Goal: Information Seeking & Learning: Understand process/instructions

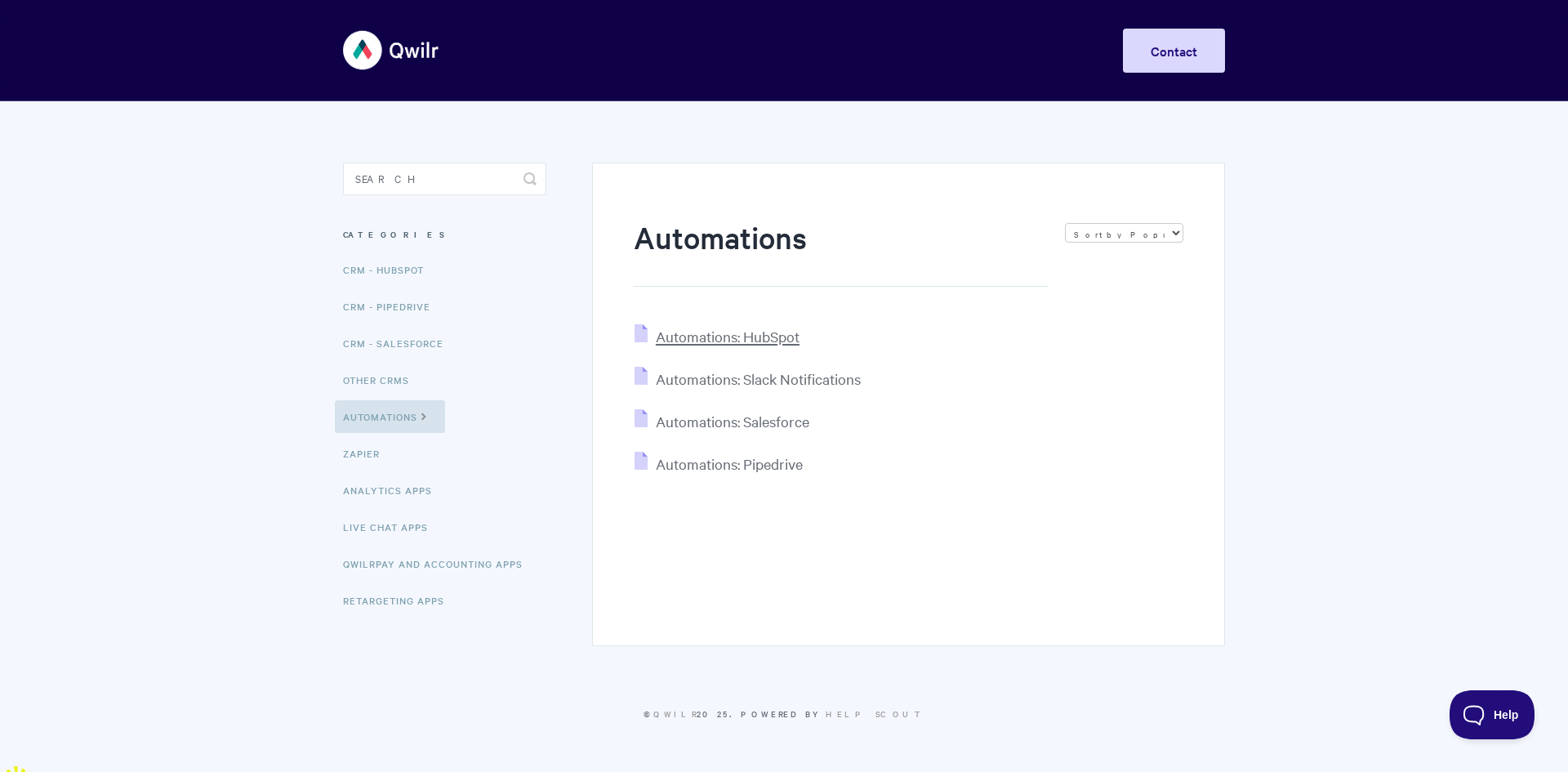
click at [739, 340] on span "Automations: HubSpot" at bounding box center [728, 337] width 143 height 19
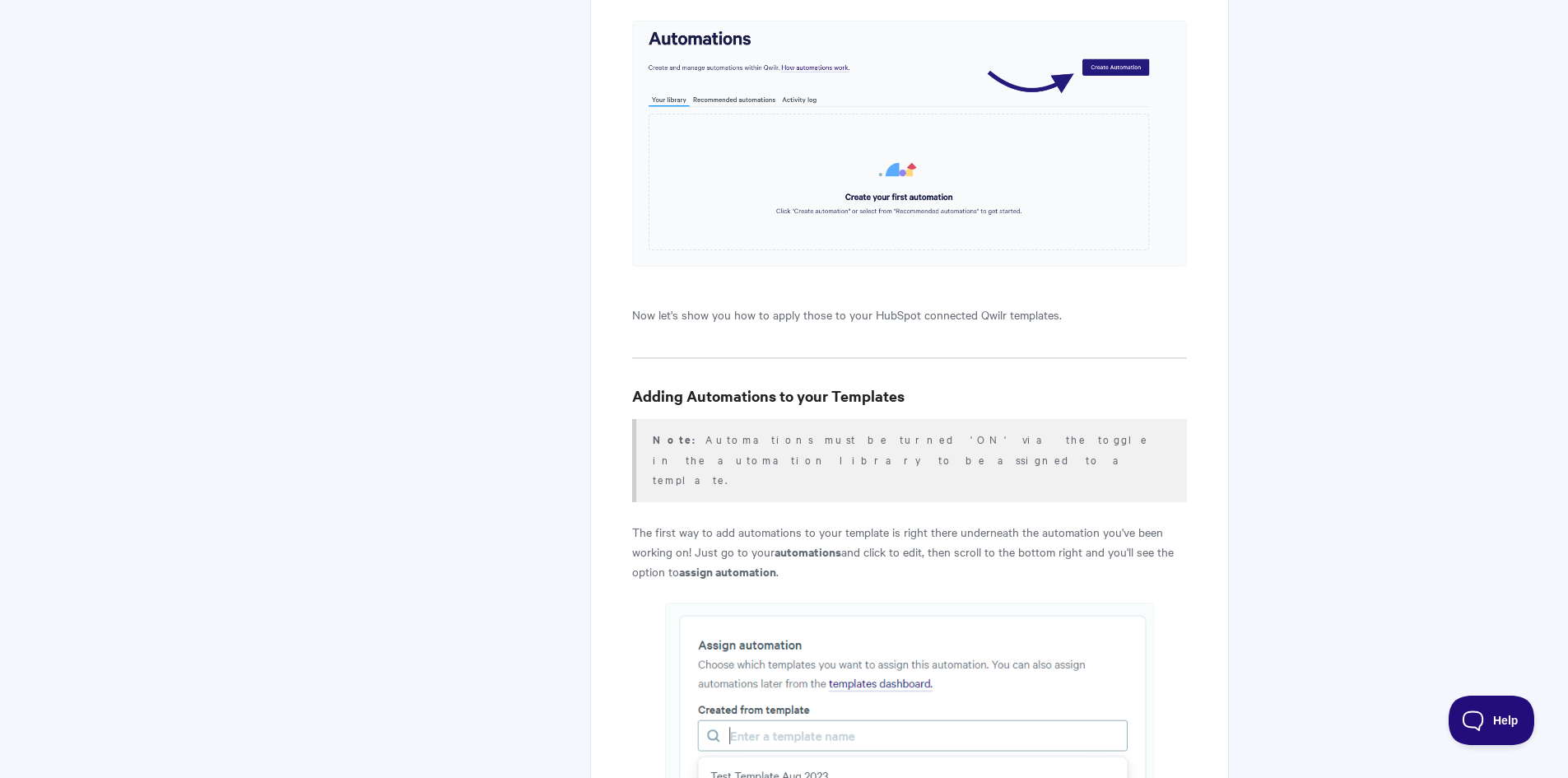
scroll to position [5102, 0]
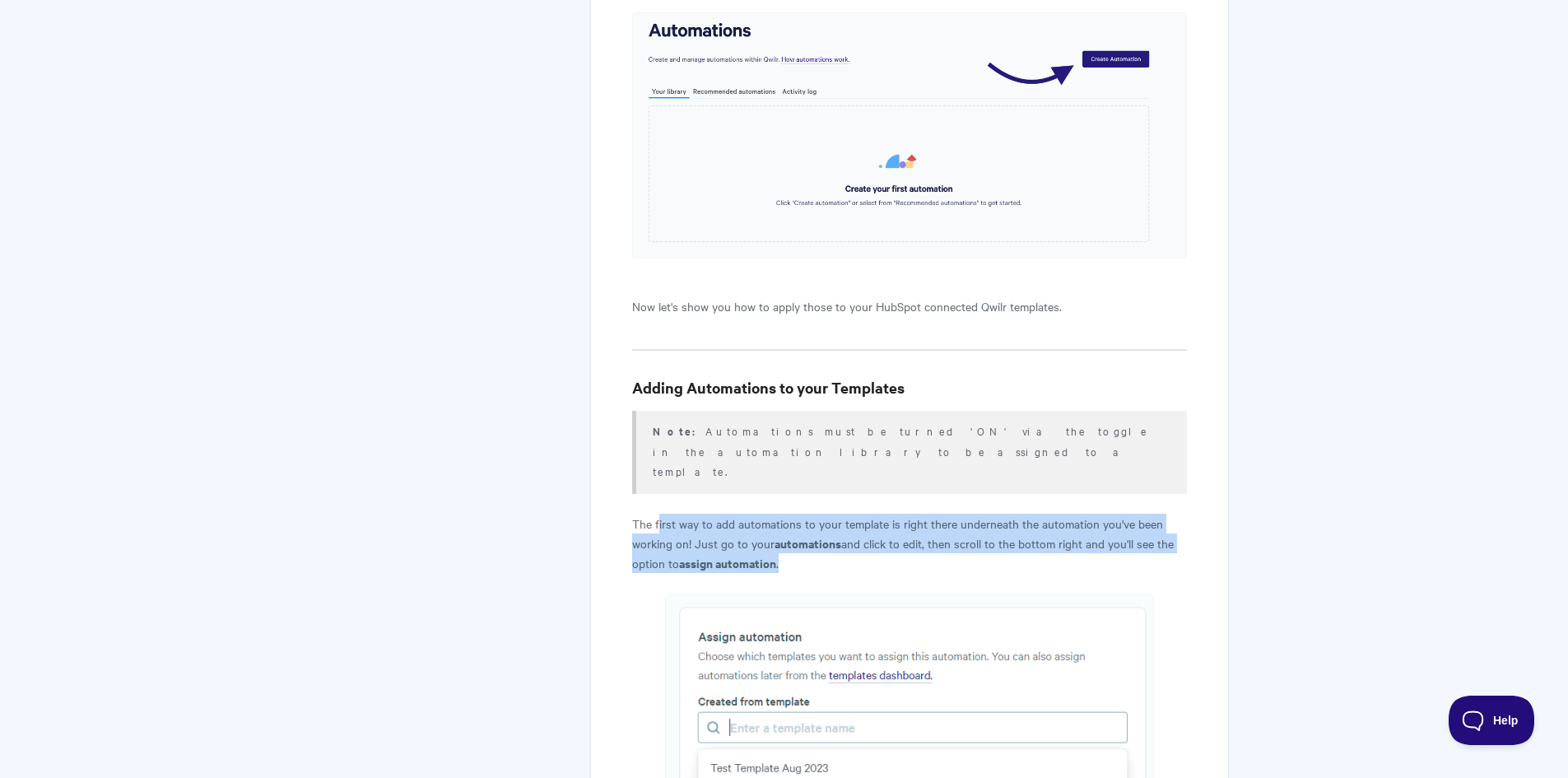
drag, startPoint x: 660, startPoint y: 409, endPoint x: 861, endPoint y: 434, distance: 202.5
click at [861, 514] on p "The first way to add automations to your template is right there underneath the…" at bounding box center [908, 543] width 554 height 59
click at [862, 514] on p "The first way to add automations to your template is right there underneath the…" at bounding box center [908, 543] width 554 height 59
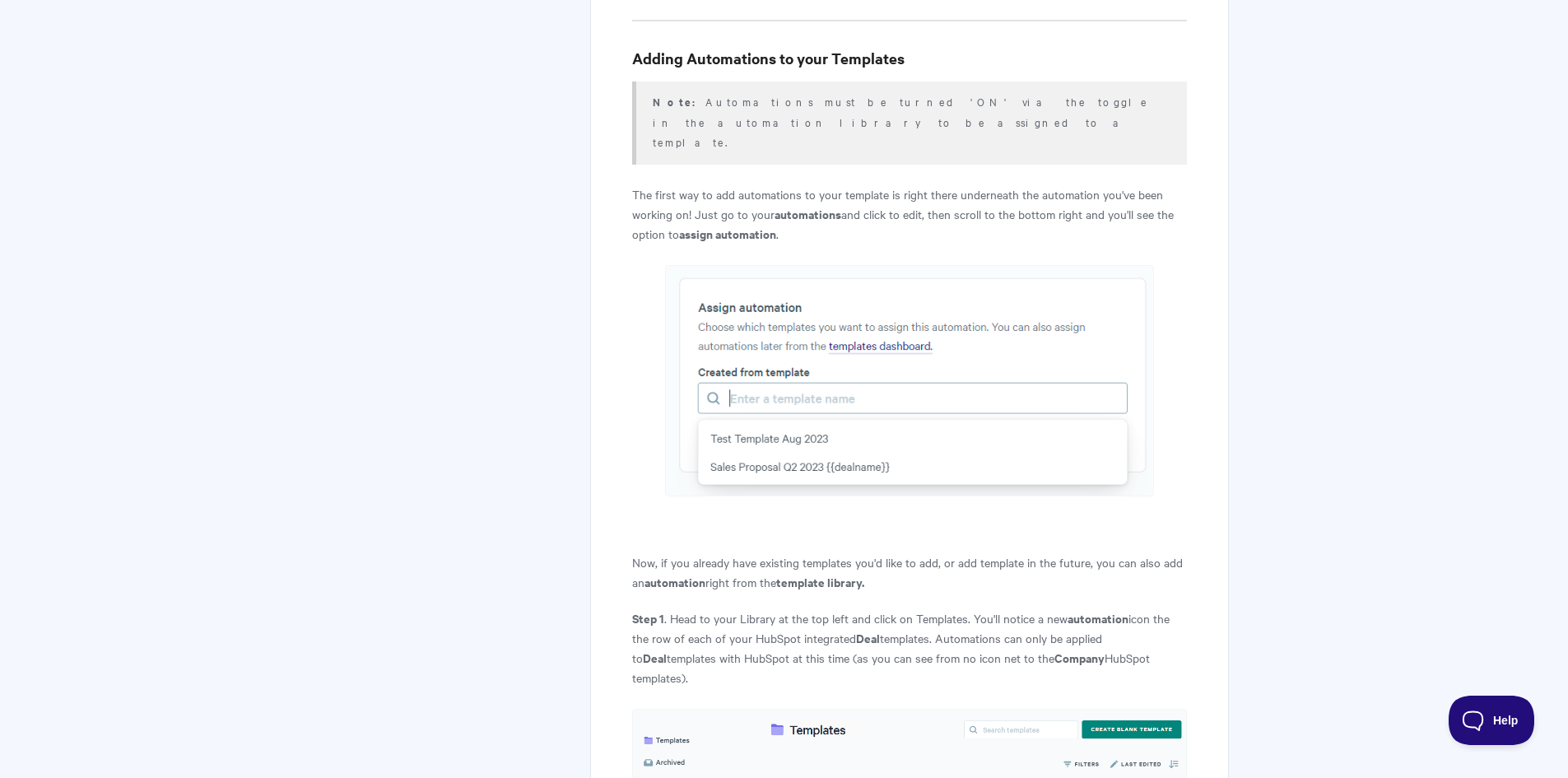
scroll to position [5678, 0]
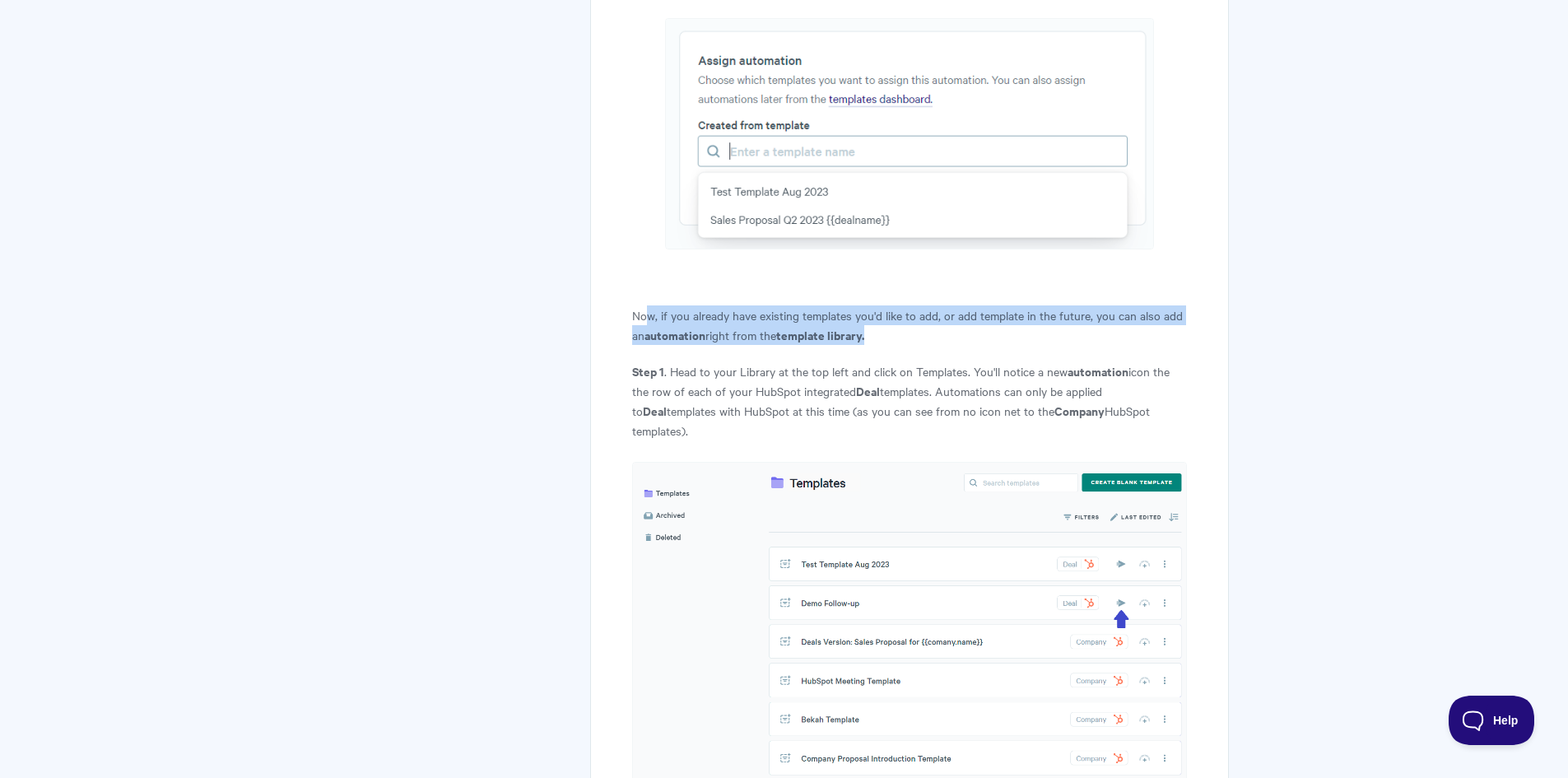
drag, startPoint x: 654, startPoint y: 188, endPoint x: 894, endPoint y: 223, distance: 242.5
click at [894, 305] on p "Now, if you already have existing templates you'd like to add, or add template …" at bounding box center [908, 325] width 554 height 40
click at [892, 305] on p "Now, if you already have existing templates you'd like to add, or add template …" at bounding box center [908, 325] width 554 height 40
drag, startPoint x: 945, startPoint y: 221, endPoint x: 637, endPoint y: 193, distance: 309.3
click at [637, 305] on p "Now, if you already have existing templates you'd like to add, or add template …" at bounding box center [908, 325] width 554 height 40
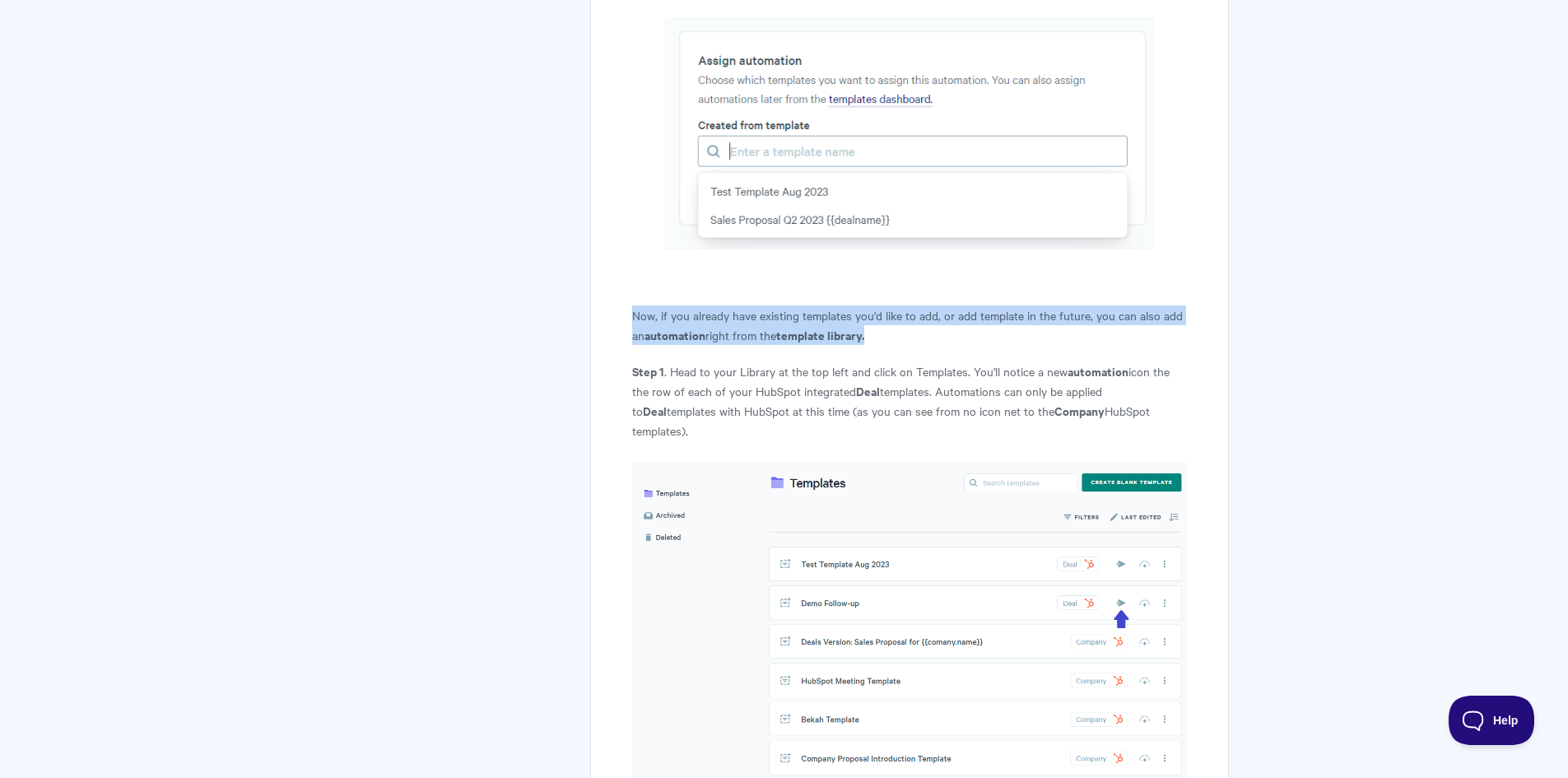
click at [637, 305] on p "Now, if you already have existing templates you'd like to add, or add template …" at bounding box center [908, 325] width 554 height 40
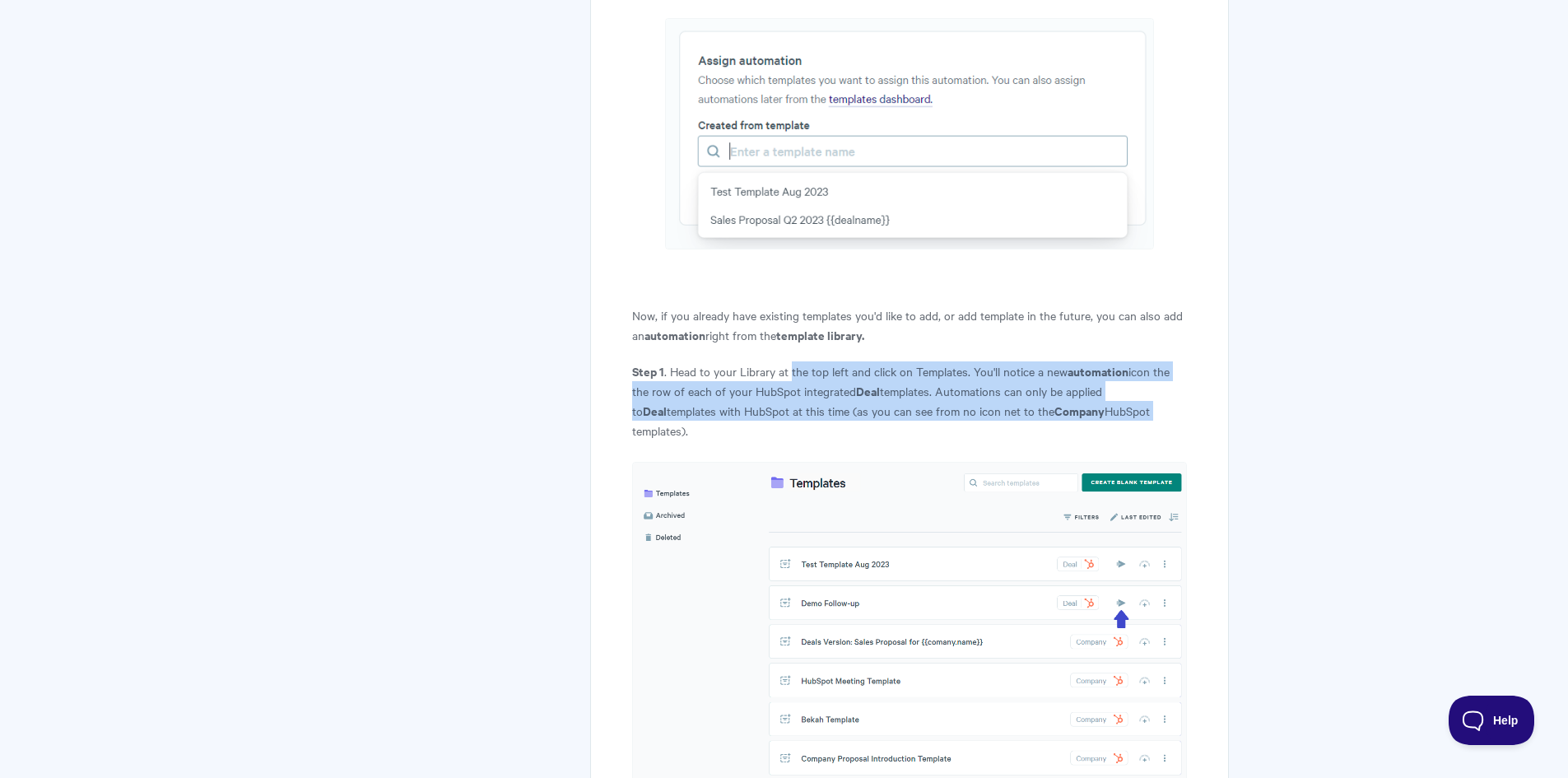
drag, startPoint x: 792, startPoint y: 256, endPoint x: 1117, endPoint y: 294, distance: 327.2
click at [1117, 361] on p "Step 1 . Head to your Library at the top left and click on Templates. You'll no…" at bounding box center [908, 400] width 554 height 79
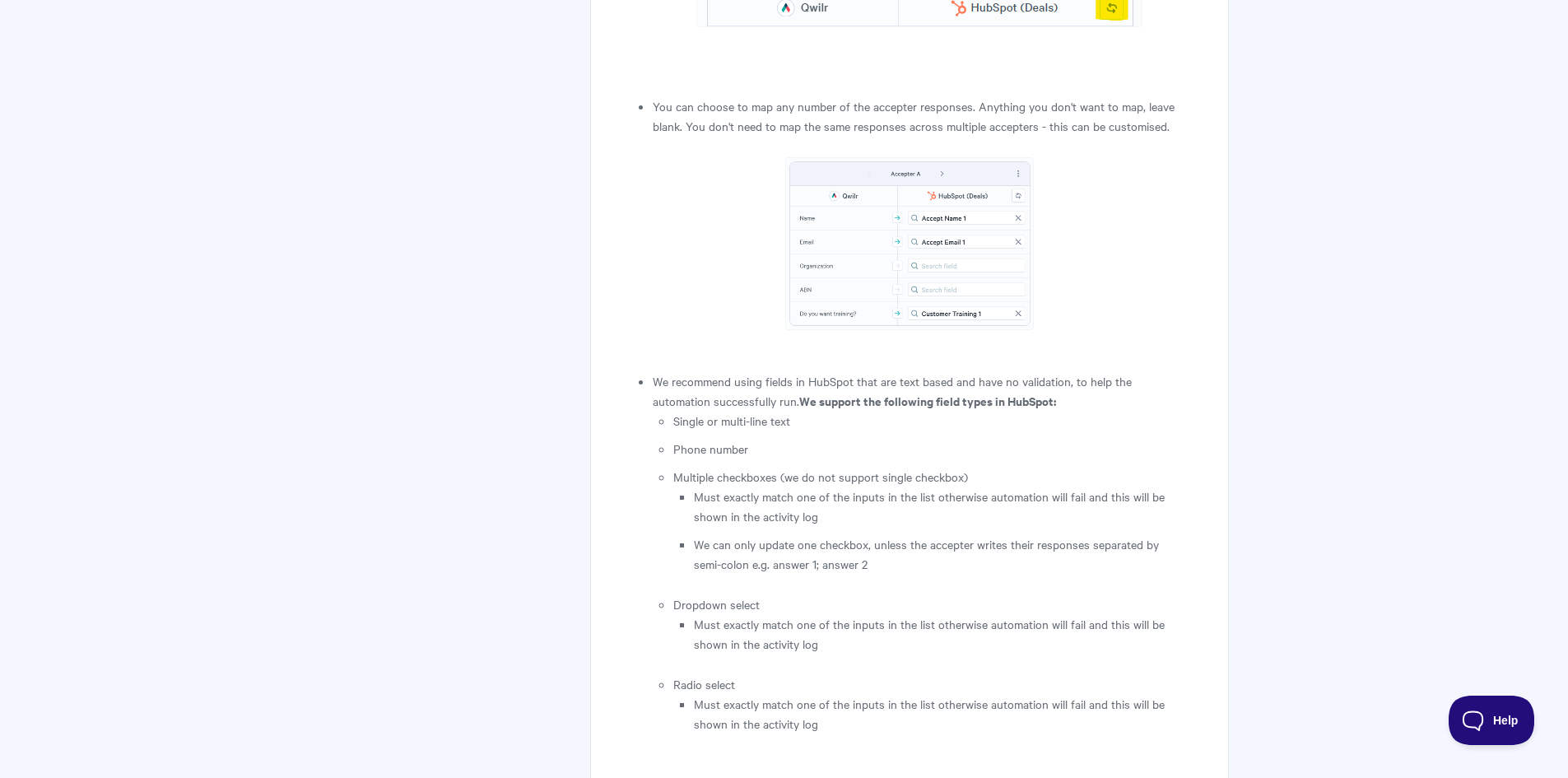
scroll to position [9293, 0]
